Goal: Task Accomplishment & Management: Manage account settings

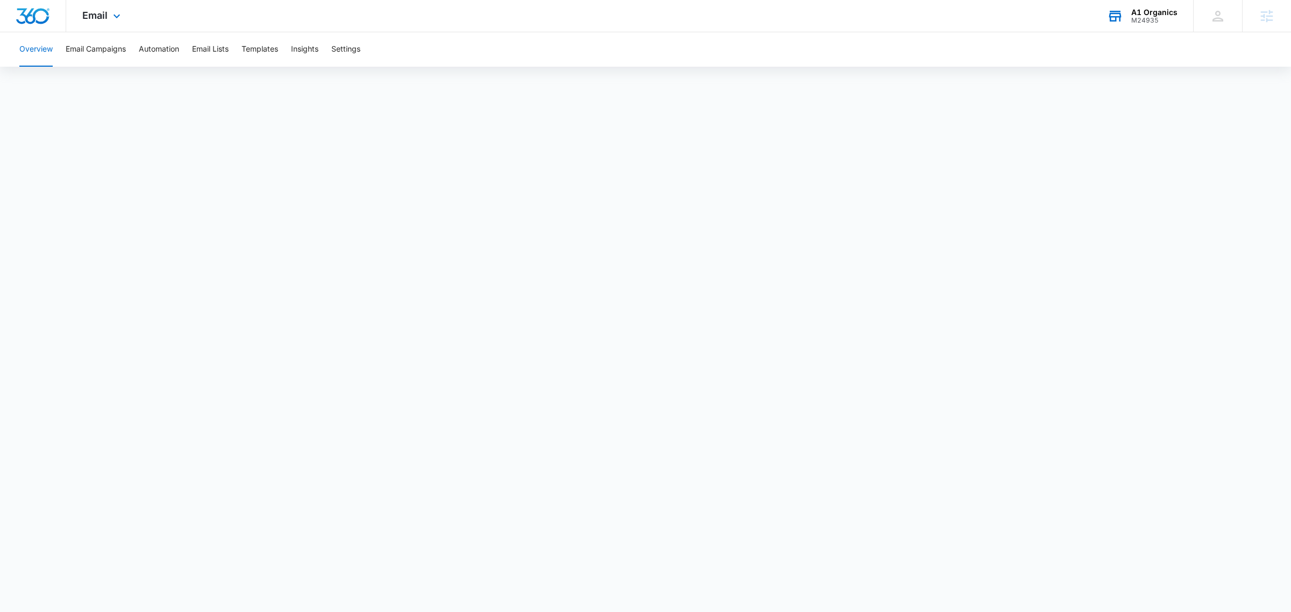
click at [1132, 25] on div "A1 Organics M24935 Your Accounts View All" at bounding box center [1142, 16] width 102 height 32
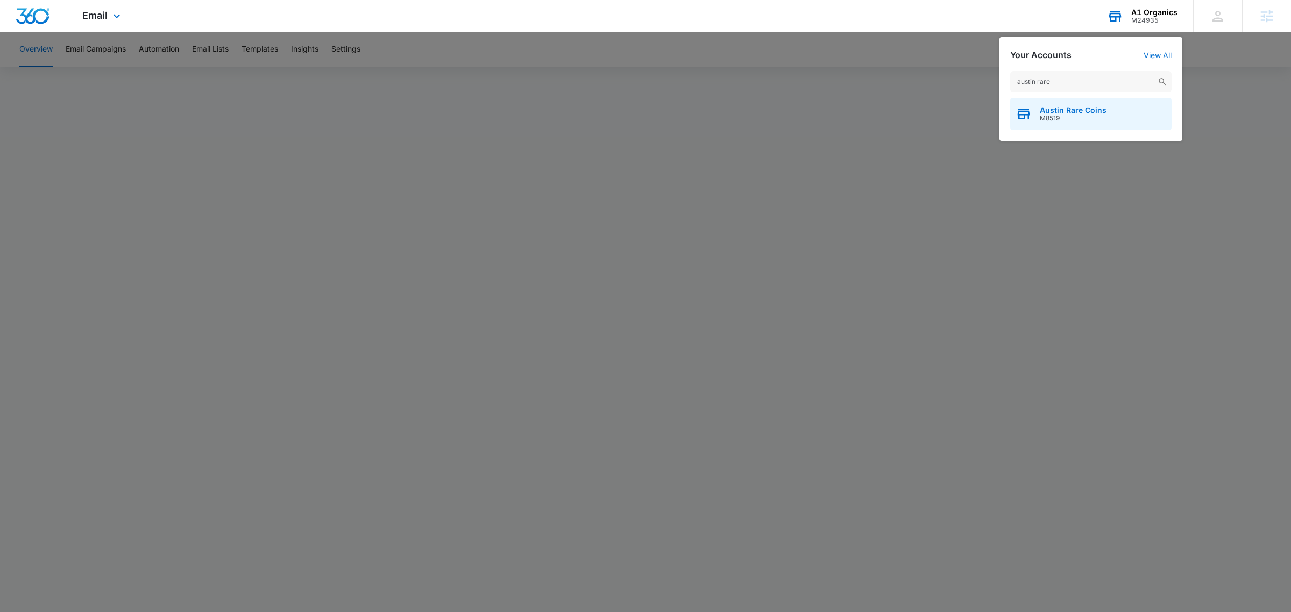
type input "austin rare"
click at [1076, 112] on span "Austin Rare Coins" at bounding box center [1073, 110] width 67 height 9
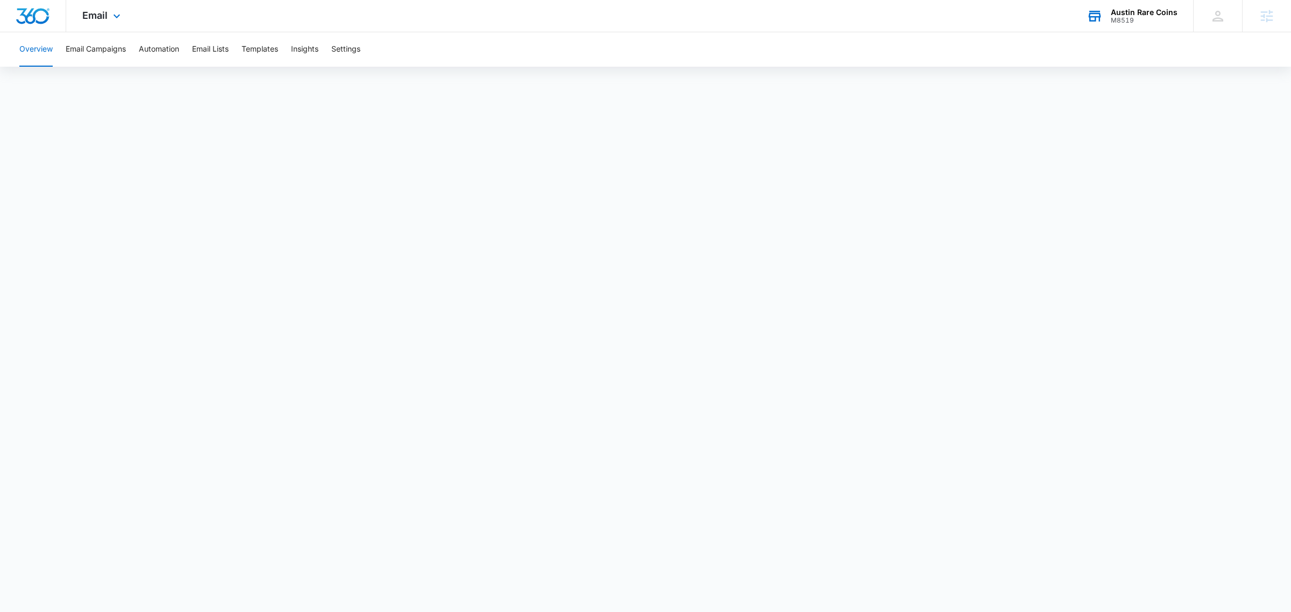
click at [102, 7] on div "Email Apps Reputation Websites Forms CRM Email Social Shop Payments POS Content…" at bounding box center [102, 16] width 73 height 32
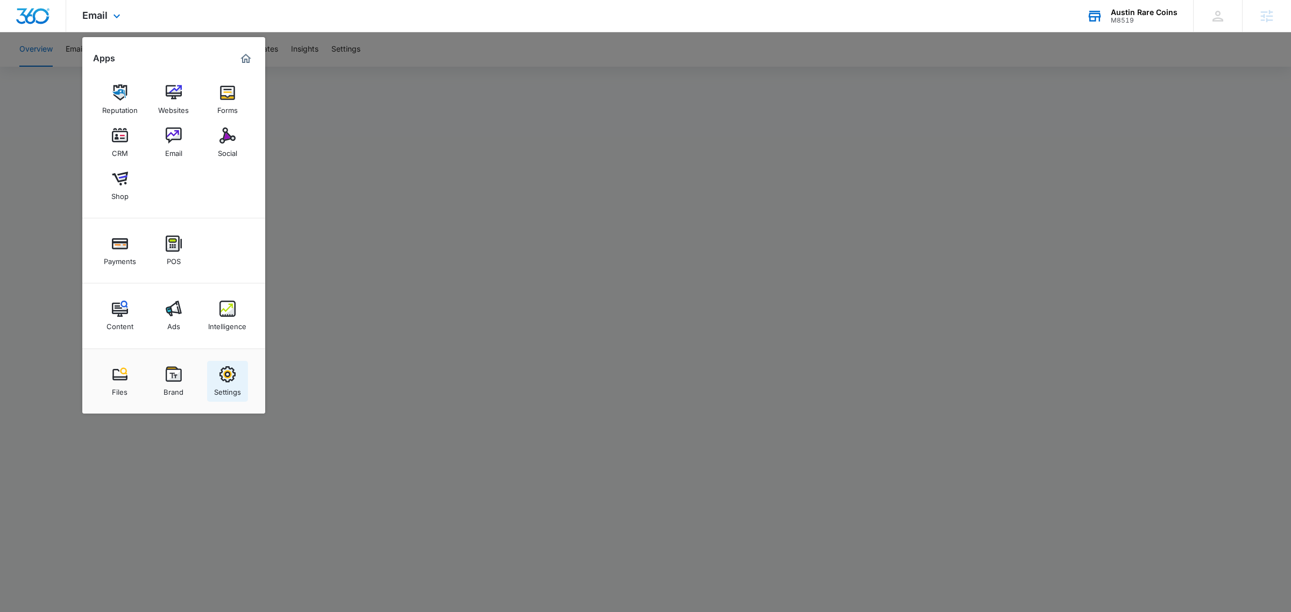
click at [235, 385] on div "Settings" at bounding box center [227, 390] width 27 height 14
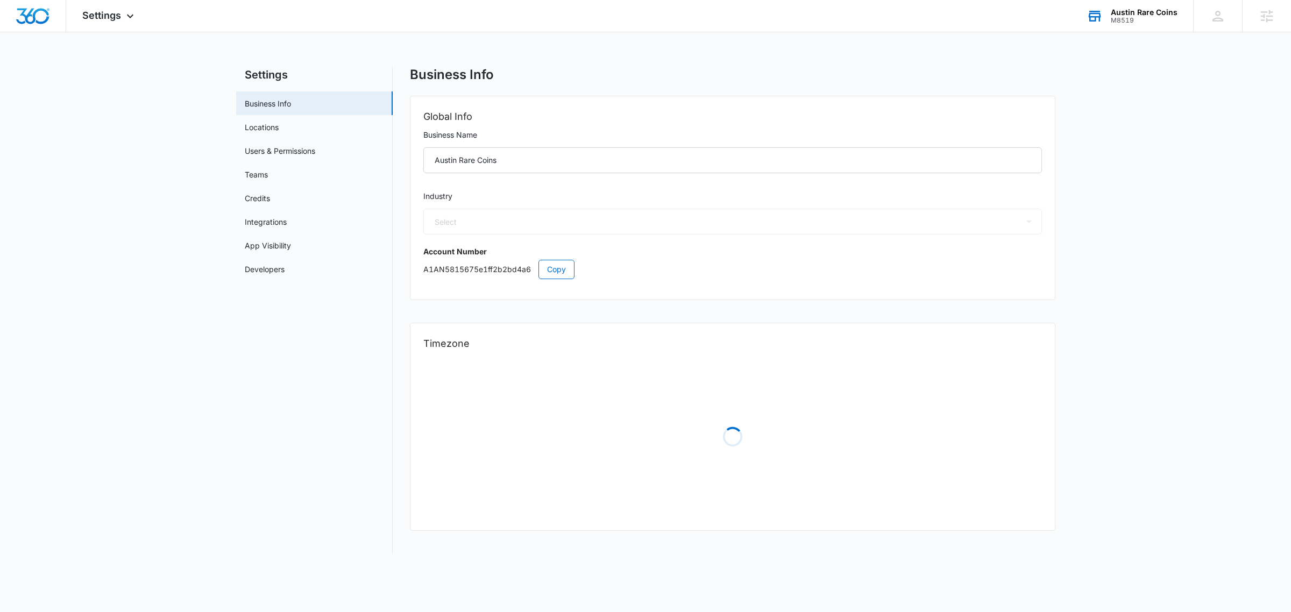
select select "33"
select select "US"
select select "America/[GEOGRAPHIC_DATA]"
click at [278, 148] on link "Users & Permissions" at bounding box center [280, 150] width 70 height 11
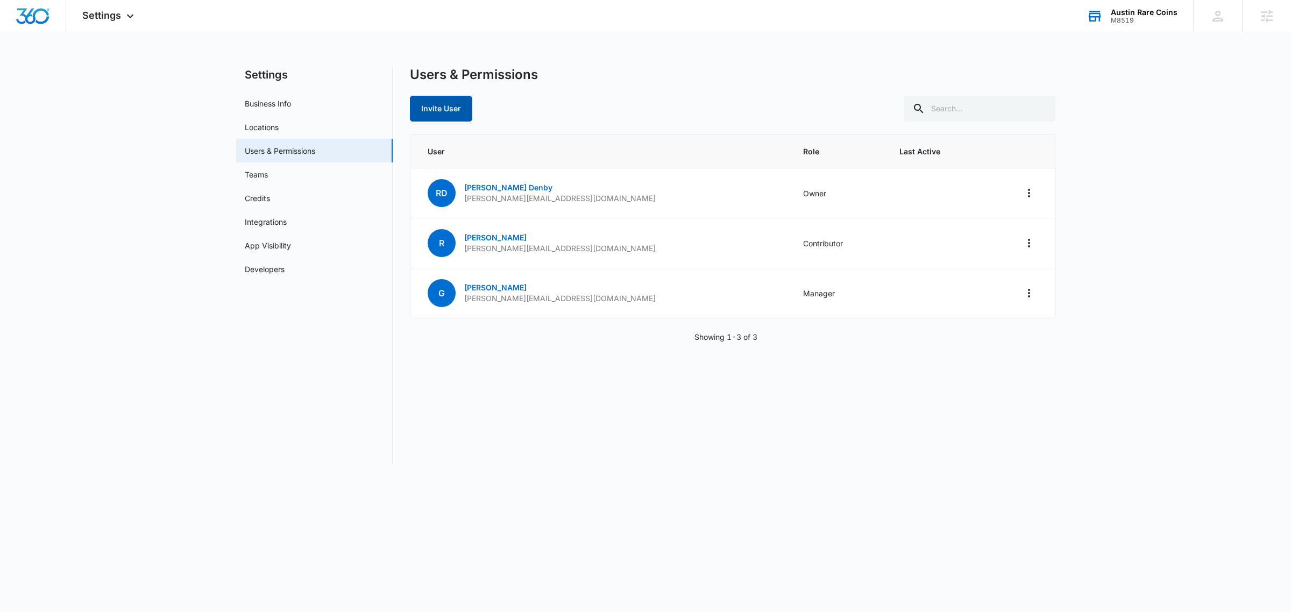
click at [460, 107] on button "Invite User" at bounding box center [441, 109] width 62 height 26
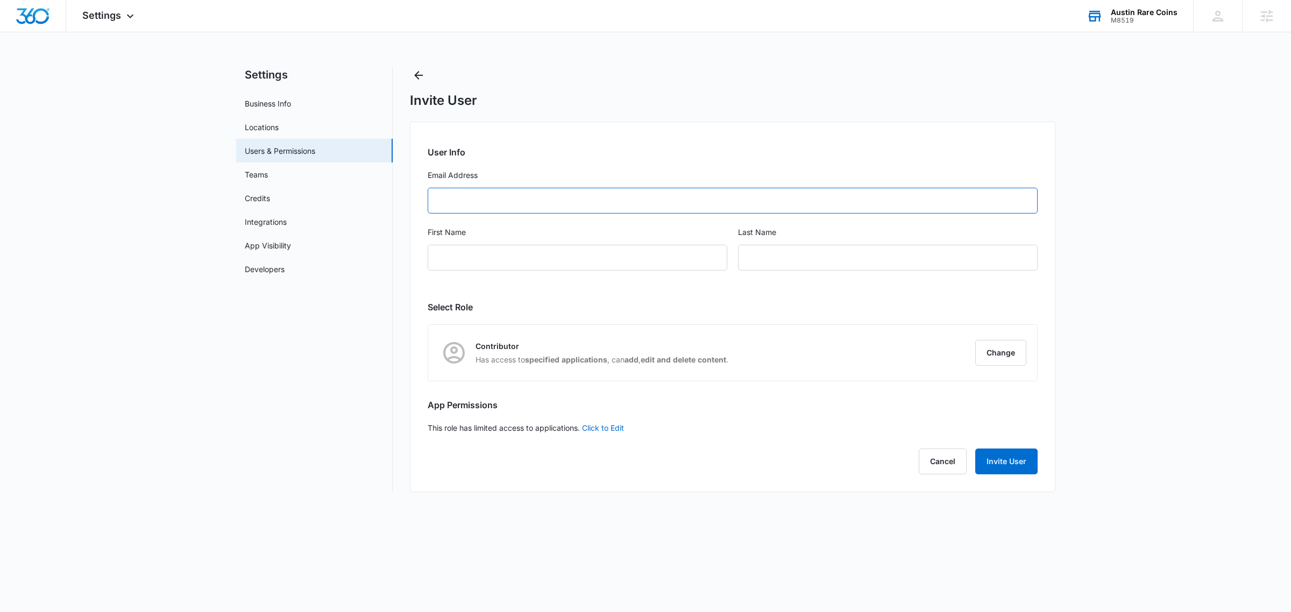
click at [639, 204] on input "Email Address" at bounding box center [733, 201] width 610 height 26
paste input "<[PERSON_NAME][EMAIL_ADDRESS][DOMAIN_NAME]"
click at [444, 196] on input "<[PERSON_NAME][EMAIL_ADDRESS][DOMAIN_NAME]" at bounding box center [733, 201] width 610 height 26
type input "[PERSON_NAME][EMAIL_ADDRESS][DOMAIN_NAME]"
drag, startPoint x: 478, startPoint y: 243, endPoint x: 474, endPoint y: 247, distance: 6.1
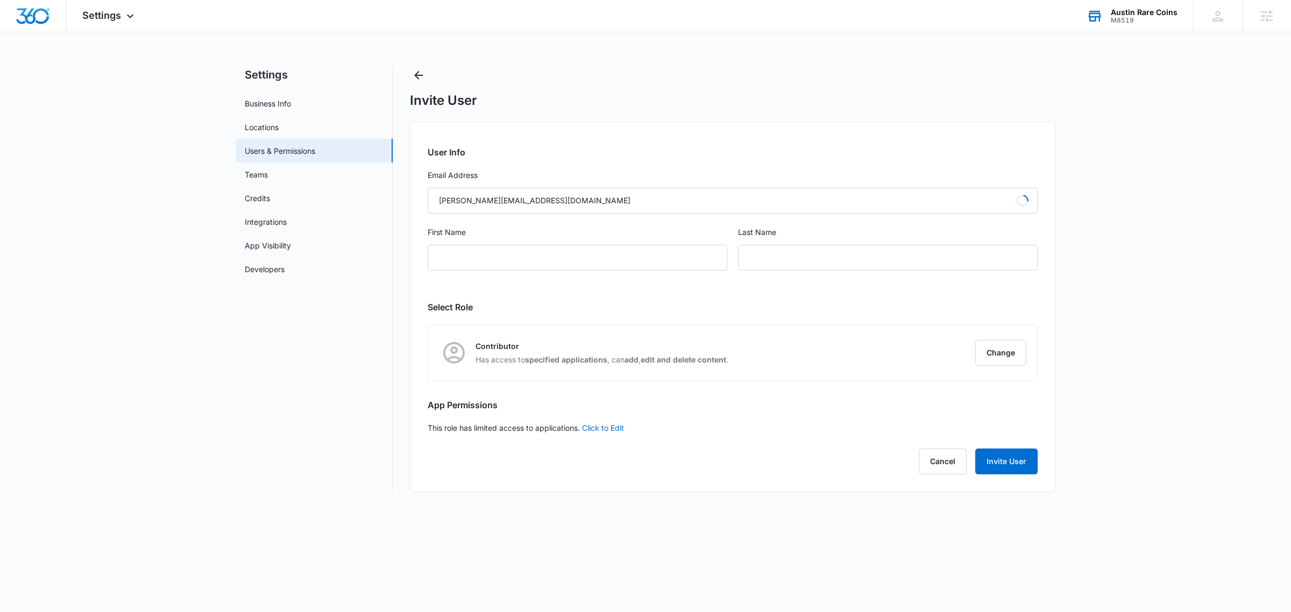
click at [478, 243] on div "First Name" at bounding box center [578, 254] width 300 height 57
click at [472, 249] on input "First Name" at bounding box center [578, 258] width 300 height 26
type input "[PERSON_NAME]"
type input "Price"
click at [1018, 366] on button "Change" at bounding box center [1000, 353] width 51 height 26
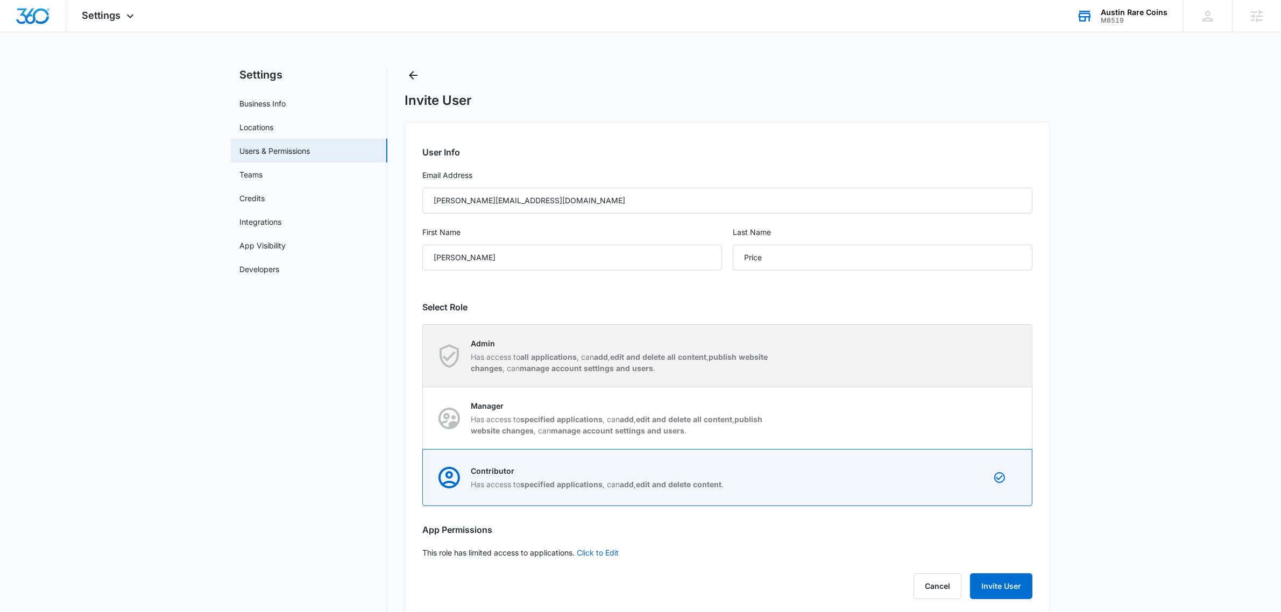
click at [533, 361] on strong "all applications" at bounding box center [548, 356] width 56 height 9
click at [423, 356] on input "Admin Has access to all applications , can add , edit and delete all content , …" at bounding box center [423, 356] width 1 height 1
radio input "true"
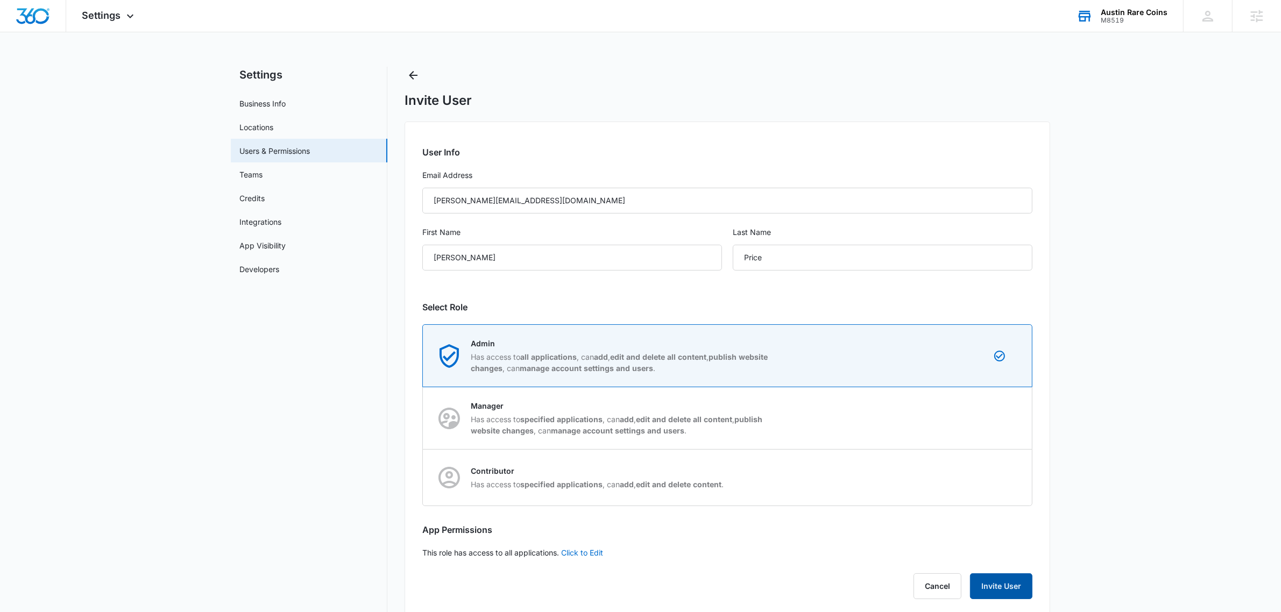
click at [1007, 597] on button "Invite User" at bounding box center [1001, 586] width 62 height 26
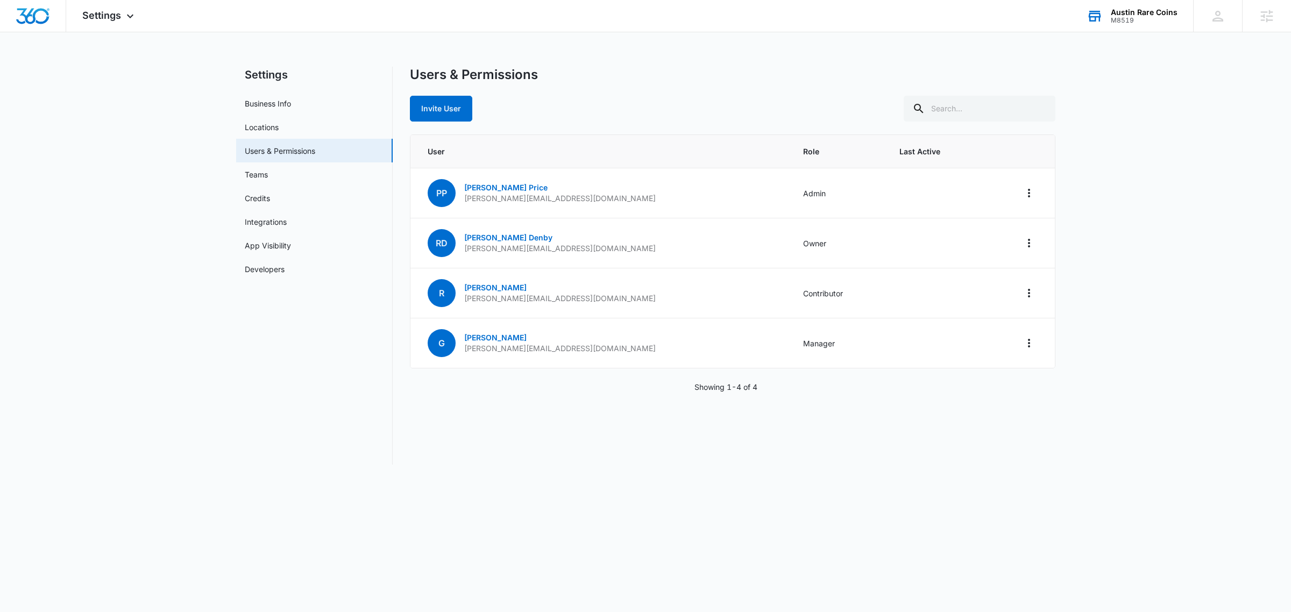
click at [1146, 19] on div "M8519" at bounding box center [1144, 21] width 67 height 8
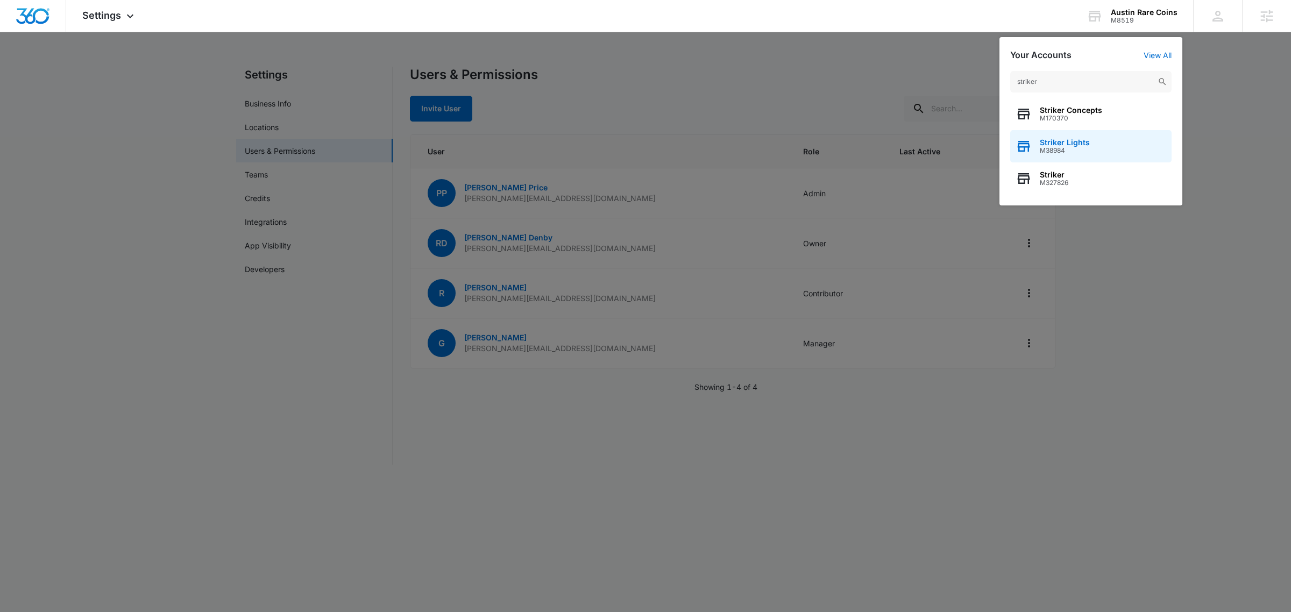
type input "striker"
click at [1066, 136] on div "Striker Lights M38984" at bounding box center [1090, 146] width 161 height 32
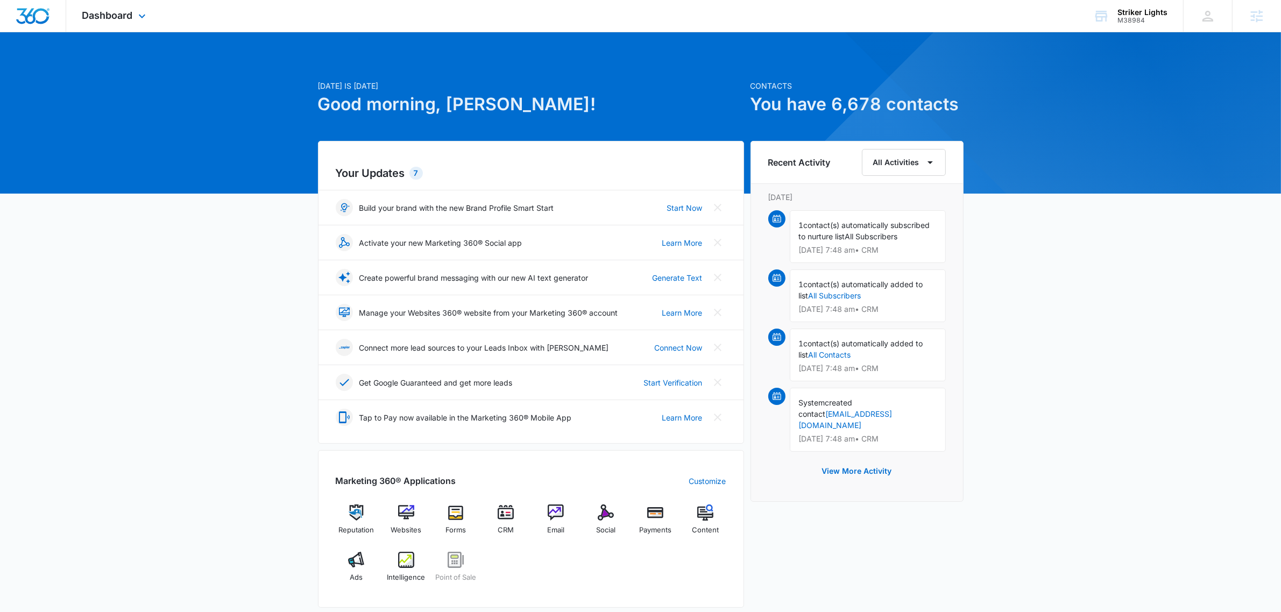
click at [119, 25] on div "Dashboard Apps Reputation Websites Forms CRM Email Social Payments POS Content …" at bounding box center [115, 16] width 98 height 32
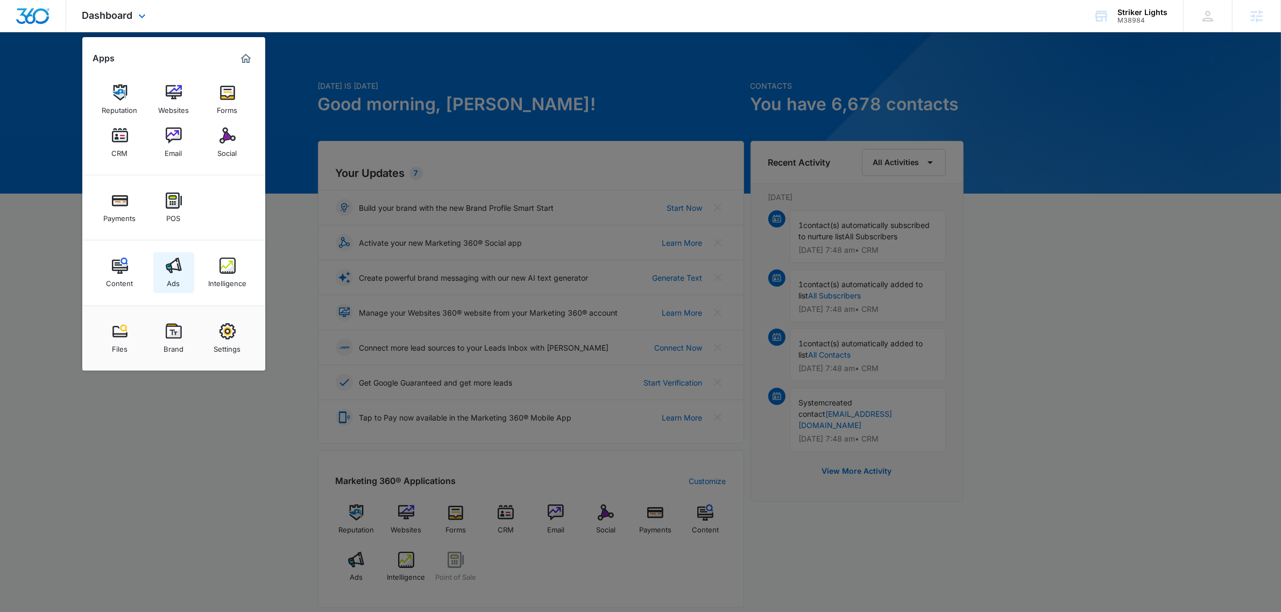
click at [167, 273] on img at bounding box center [174, 266] width 16 height 16
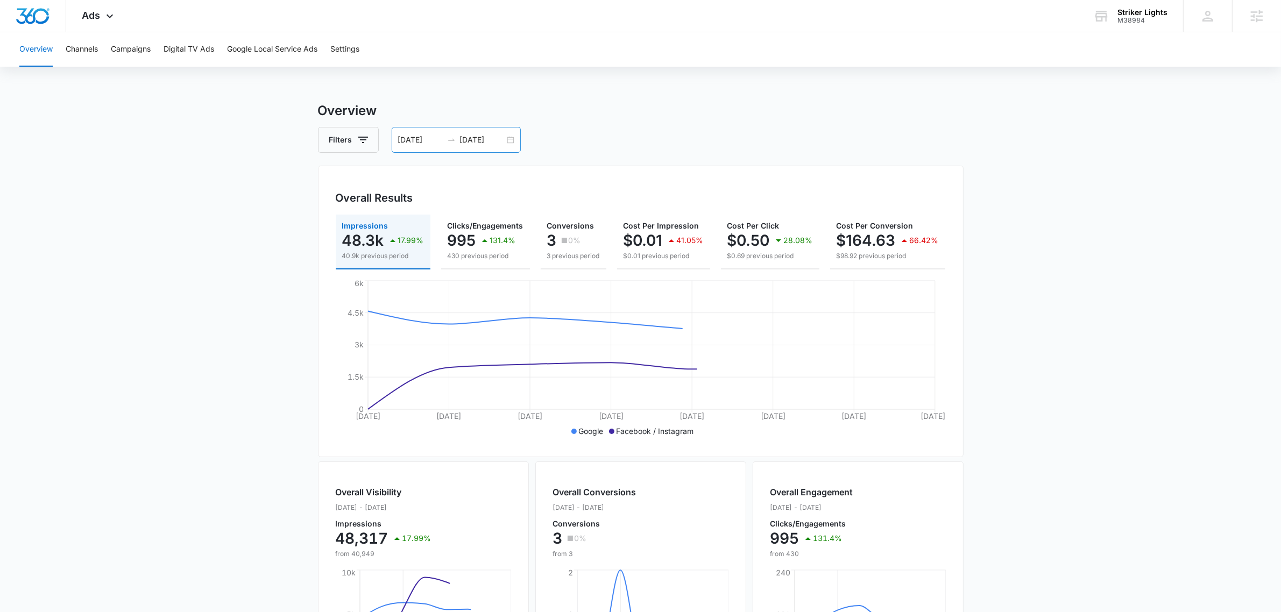
click at [479, 141] on input "[DATE]" at bounding box center [482, 140] width 45 height 12
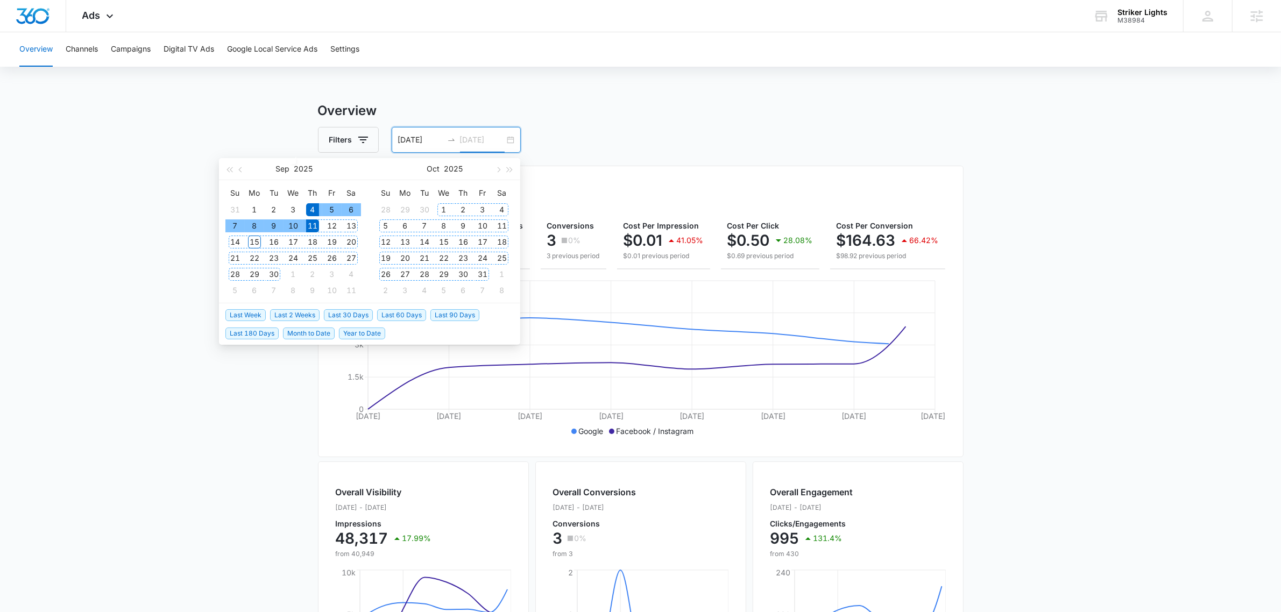
type input "[DATE]"
click at [301, 316] on span "Last 2 Weeks" at bounding box center [294, 315] width 49 height 12
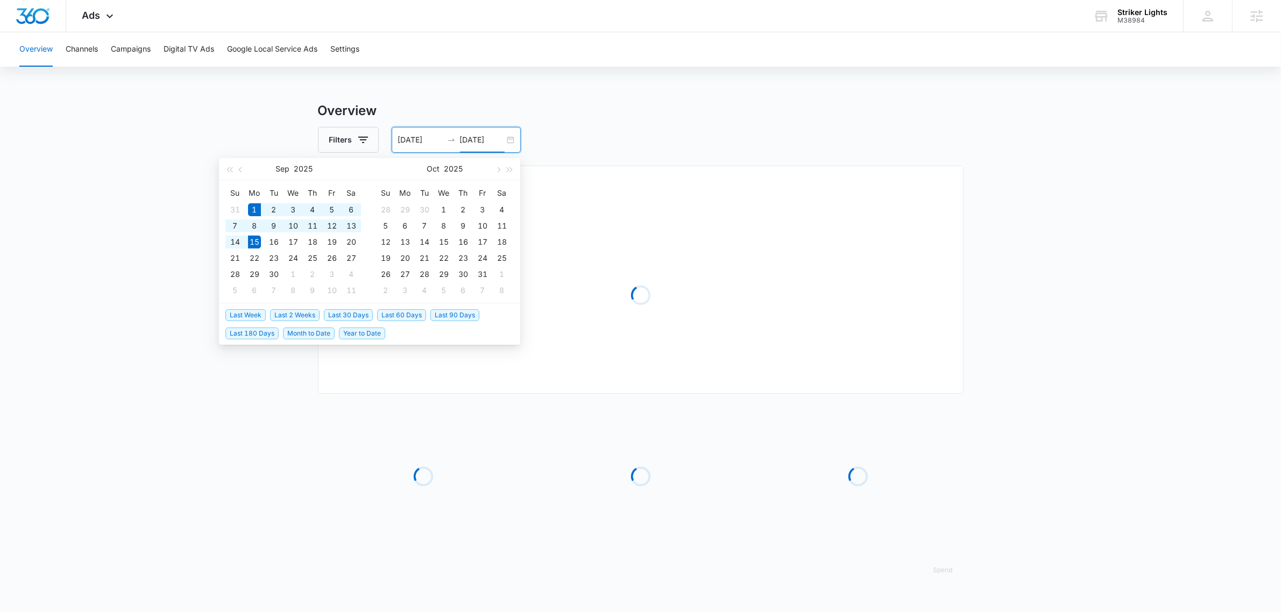
type input "[DATE]"
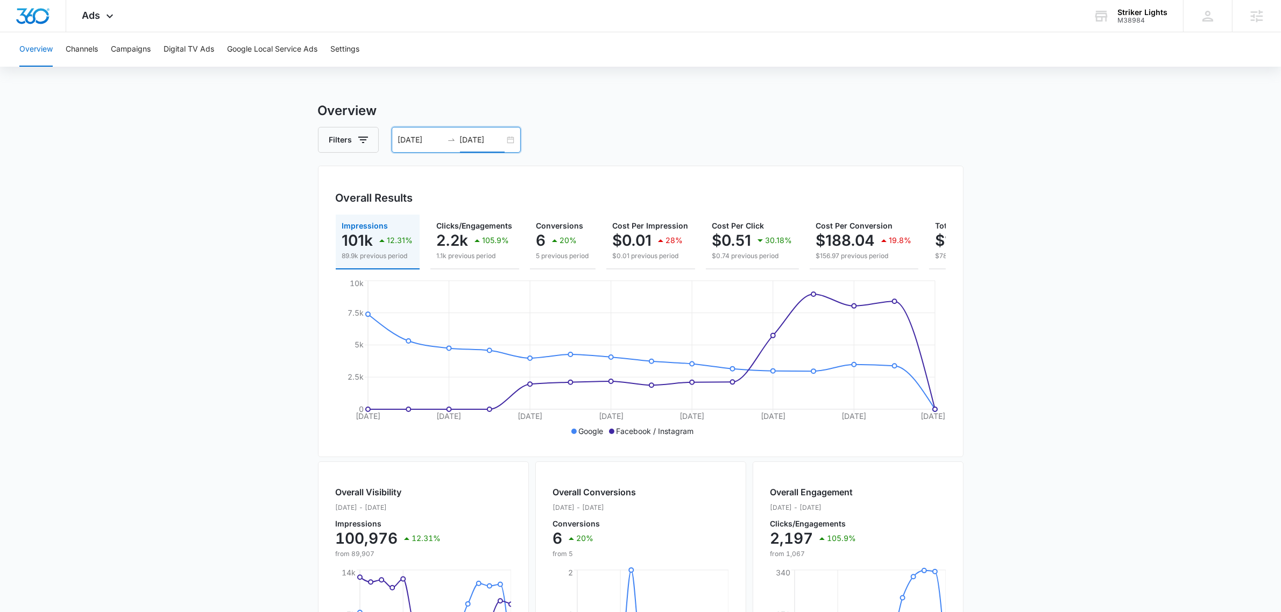
scroll to position [0, 94]
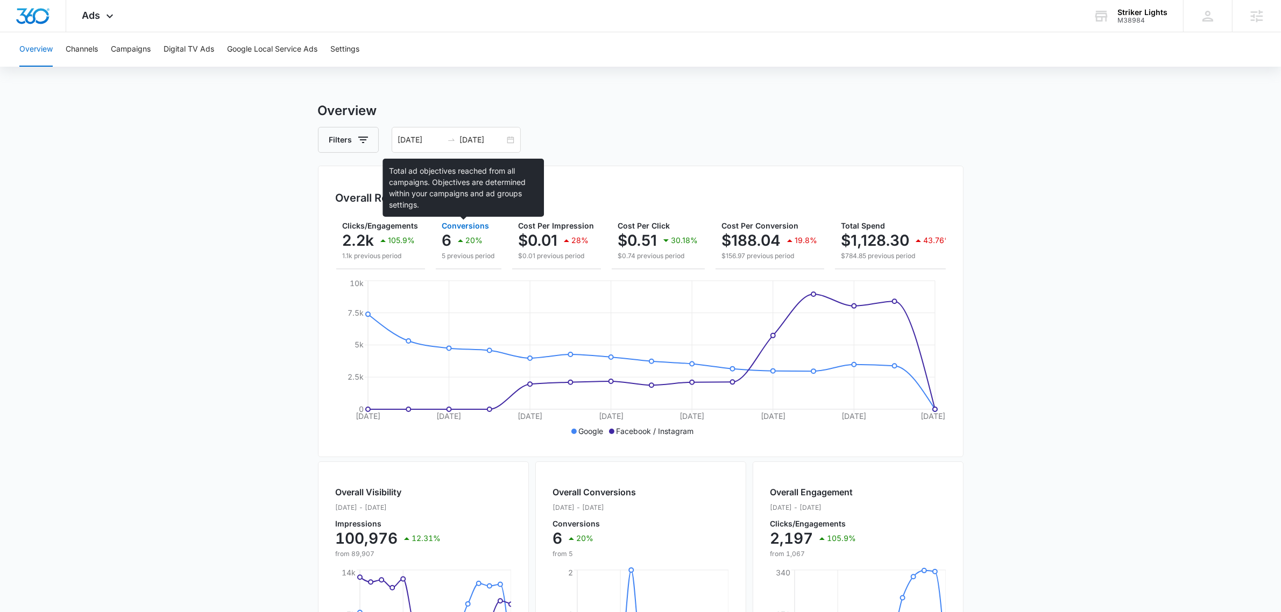
click at [467, 229] on span "Conversions" at bounding box center [465, 225] width 47 height 9
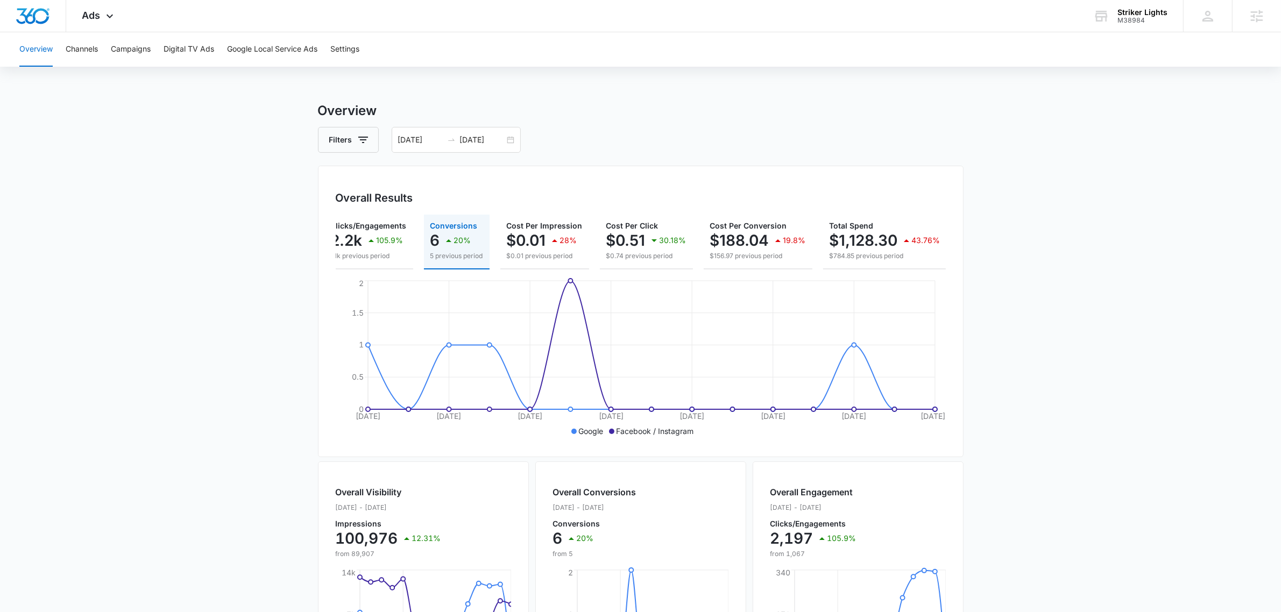
scroll to position [0, 108]
click at [880, 238] on p "$1,128.30" at bounding box center [862, 240] width 68 height 17
